Goal: Task Accomplishment & Management: Manage account settings

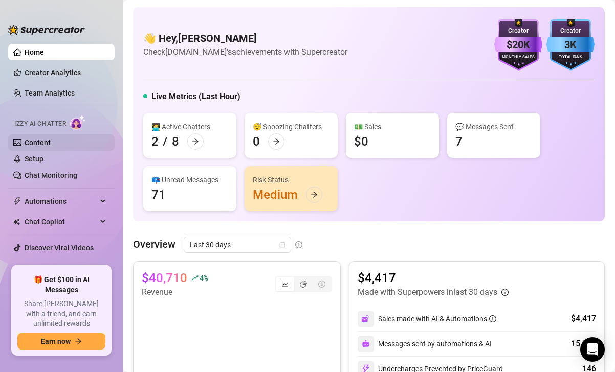
scroll to position [110, 0]
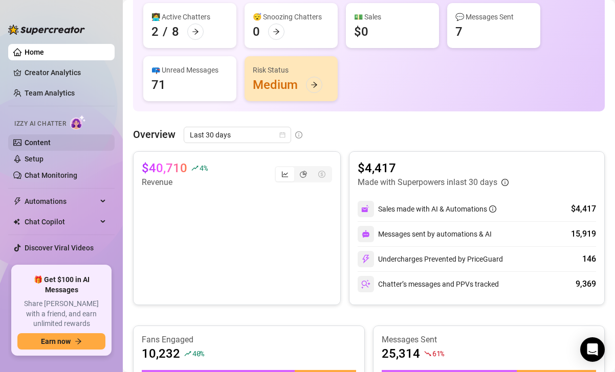
click at [31, 144] on link "Content" at bounding box center [38, 143] width 26 height 8
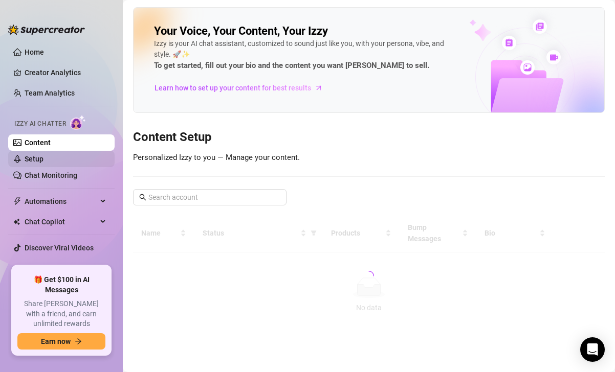
click at [32, 163] on link "Setup" at bounding box center [34, 159] width 19 height 8
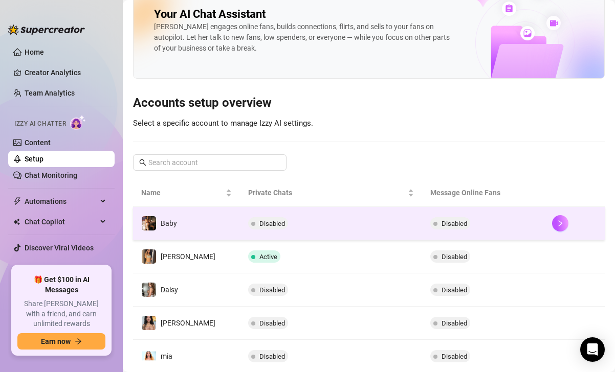
scroll to position [39, 0]
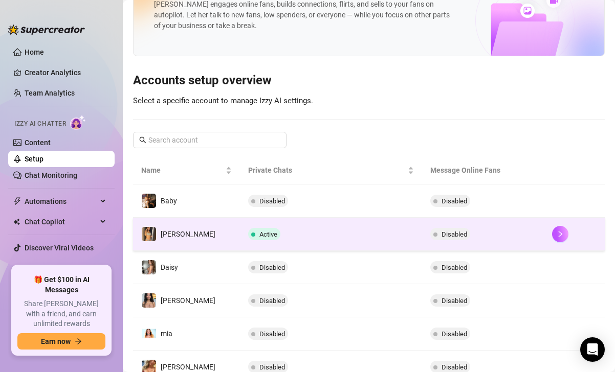
click at [443, 234] on span "Disabled" at bounding box center [454, 235] width 26 height 8
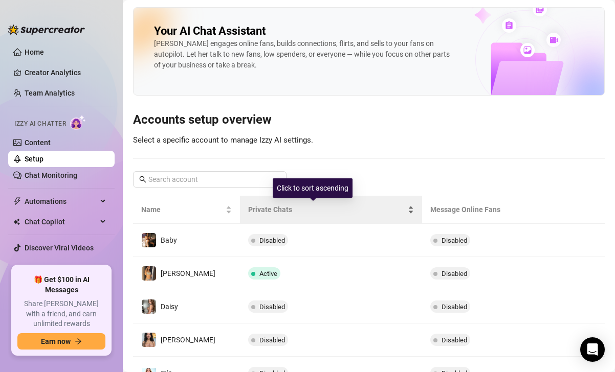
scroll to position [43, 0]
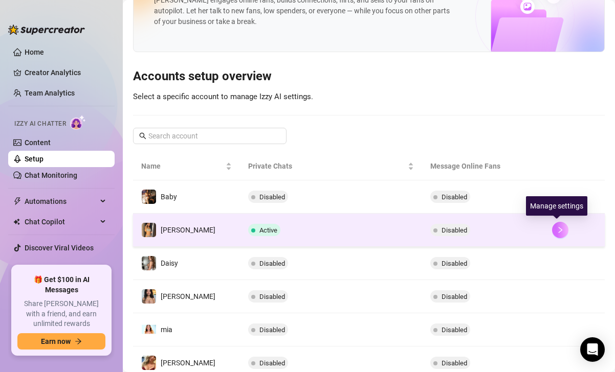
click at [562, 227] on button "button" at bounding box center [560, 230] width 16 height 16
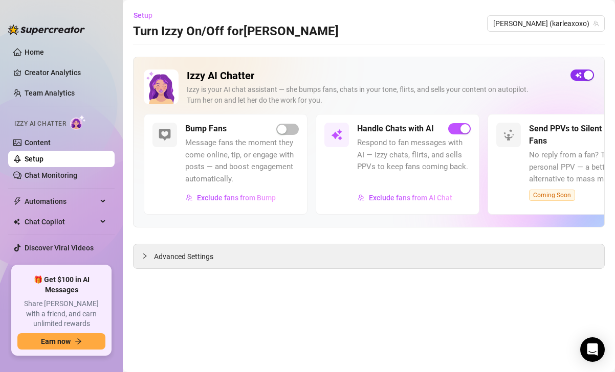
click at [590, 75] on div "button" at bounding box center [588, 75] width 9 height 9
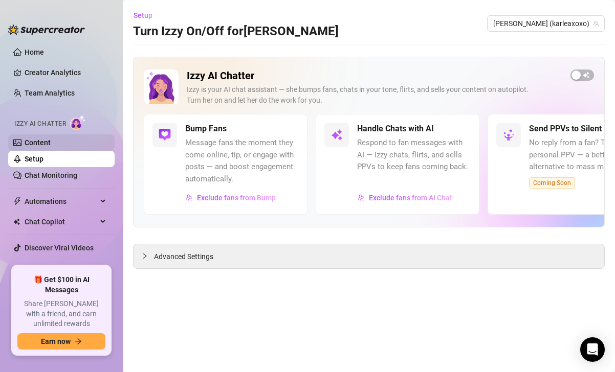
click at [49, 146] on link "Content" at bounding box center [38, 143] width 26 height 8
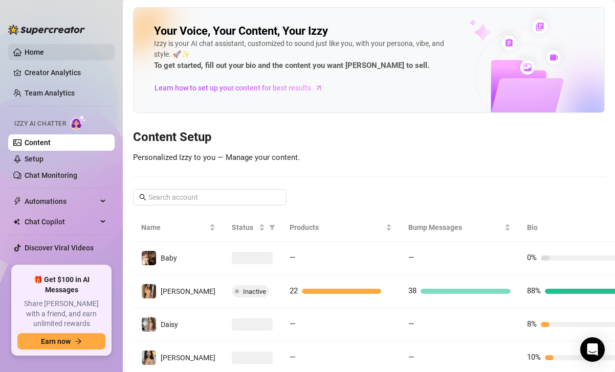
click at [25, 51] on link "Home" at bounding box center [34, 52] width 19 height 8
